Goal: Transaction & Acquisition: Purchase product/service

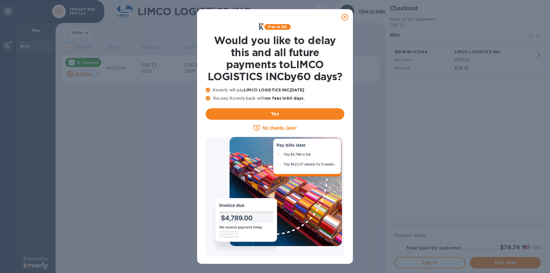
click at [347, 16] on icon at bounding box center [344, 17] width 7 height 7
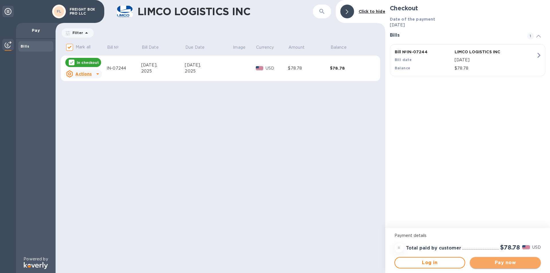
click at [492, 262] on span "Pay now" at bounding box center [505, 262] width 62 height 7
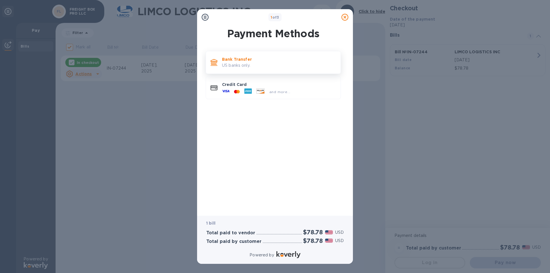
click at [244, 66] on p "US banks only." at bounding box center [279, 65] width 114 height 6
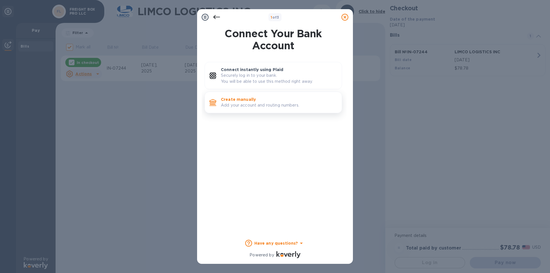
click at [242, 101] on p "Create manually" at bounding box center [279, 99] width 116 height 6
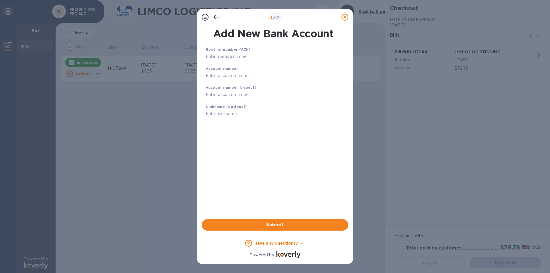
click at [237, 58] on input "text" at bounding box center [273, 56] width 135 height 9
click at [223, 55] on input "text" at bounding box center [273, 56] width 135 height 9
paste input "081904808"
type input "081904808"
click at [226, 71] on b "Account number" at bounding box center [222, 68] width 33 height 4
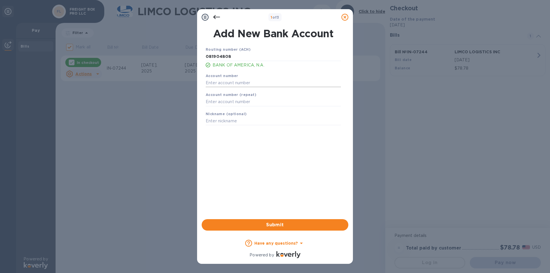
click at [231, 83] on input "text" at bounding box center [273, 82] width 135 height 9
paste input "291038140181"
type input "291038140181"
click at [244, 101] on input "text" at bounding box center [273, 102] width 135 height 9
paste input "291038140181"
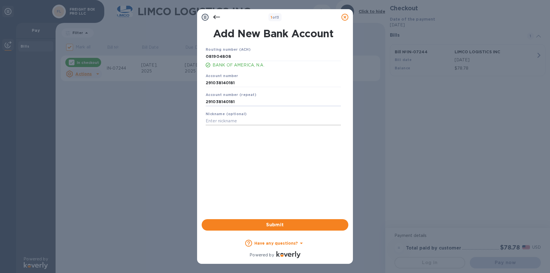
type input "291038140181"
click at [227, 121] on input "text" at bounding box center [273, 121] width 135 height 9
type input "[PERSON_NAME] Builders"
click at [250, 165] on div "Routing number (ACH) [US_BANK_ROUTING_MICR] BANK OF AMERICA, N.A. Account numbe…" at bounding box center [273, 125] width 147 height 167
click at [279, 223] on span "Submit" at bounding box center [274, 224] width 137 height 7
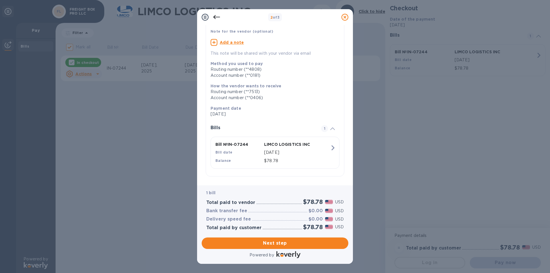
scroll to position [46, 0]
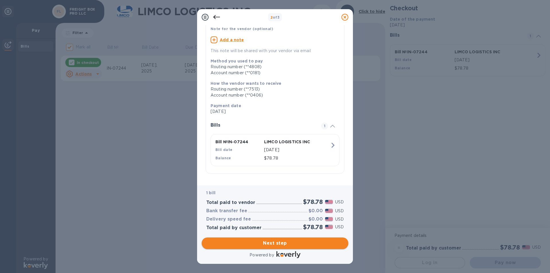
click at [279, 243] on span "Next step" at bounding box center [274, 243] width 137 height 7
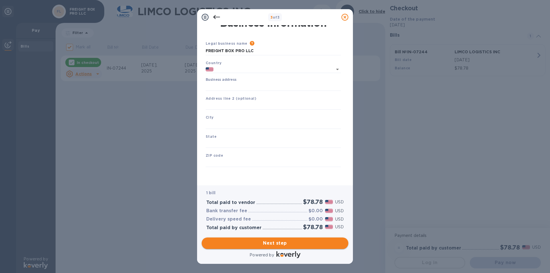
type input "[GEOGRAPHIC_DATA]"
click at [228, 84] on input "Business address" at bounding box center [273, 86] width 135 height 9
type input "[STREET_ADDRESS]"
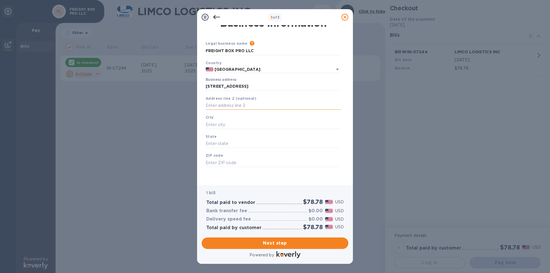
click at [228, 106] on input "text" at bounding box center [273, 105] width 135 height 9
click at [223, 128] on input "text" at bounding box center [273, 124] width 135 height 9
type input "Markham"
type input "IL"
click at [223, 164] on input "text" at bounding box center [273, 162] width 135 height 9
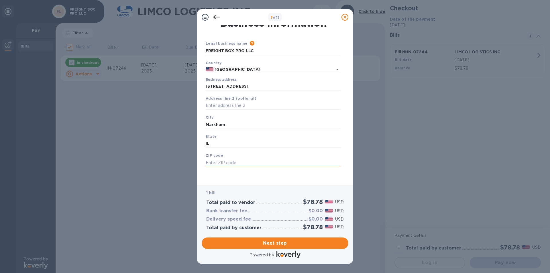
paste input "60428"
type input "60428"
click at [238, 171] on div "Save" at bounding box center [273, 171] width 140 height 5
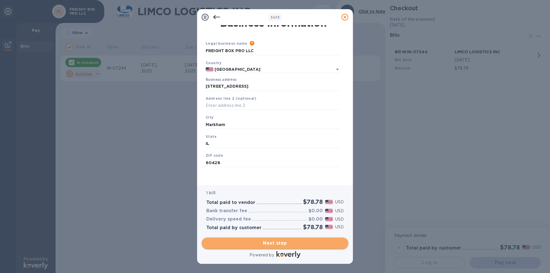
click at [288, 240] on span "Next step" at bounding box center [274, 243] width 137 height 7
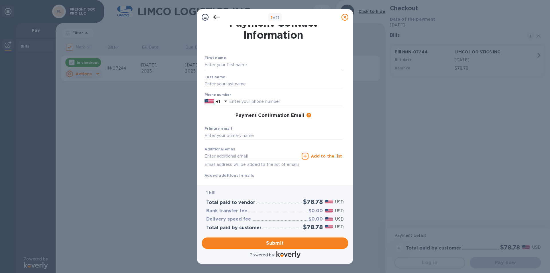
click at [233, 66] on input "text" at bounding box center [272, 65] width 137 height 9
type input "[PERSON_NAME]"
type input "Kozys"
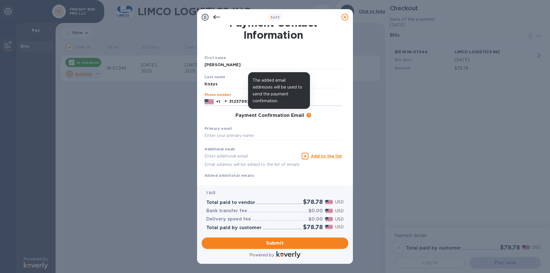
type input "3123799725"
click at [308, 115] on icon at bounding box center [308, 115] width 5 height 5
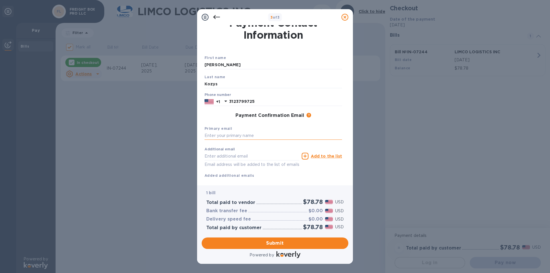
click at [226, 138] on input "text" at bounding box center [272, 135] width 137 height 9
type input "[EMAIL_ADDRESS][DOMAIN_NAME]"
click at [228, 120] on div "Payment Confirmation Email The added email addresses will be used to send the p…" at bounding box center [273, 115] width 142 height 10
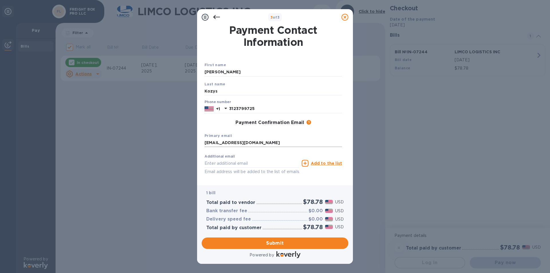
scroll to position [21, 0]
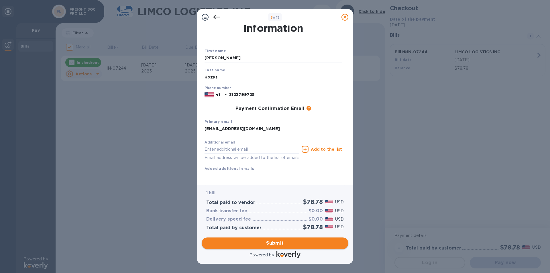
click at [280, 240] on span "Submit" at bounding box center [274, 243] width 137 height 7
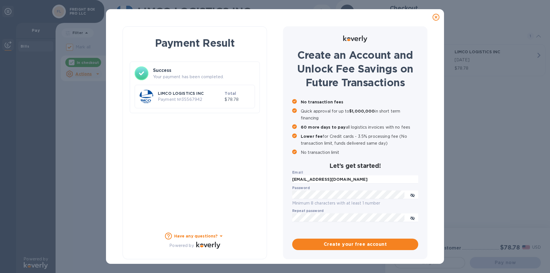
checkbox input "false"
